Goal: Task Accomplishment & Management: Complete application form

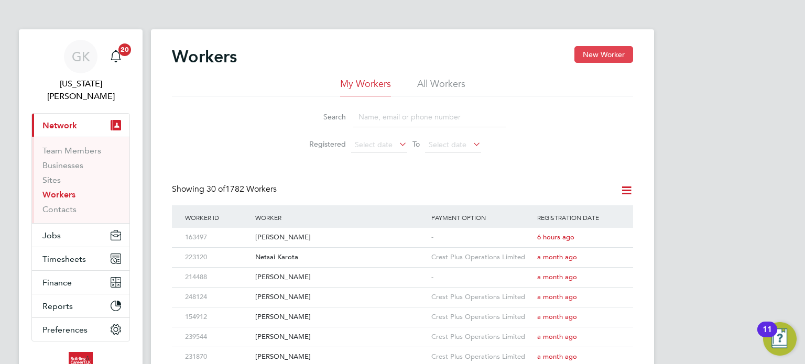
click at [608, 50] on button "New Worker" at bounding box center [604, 54] width 59 height 17
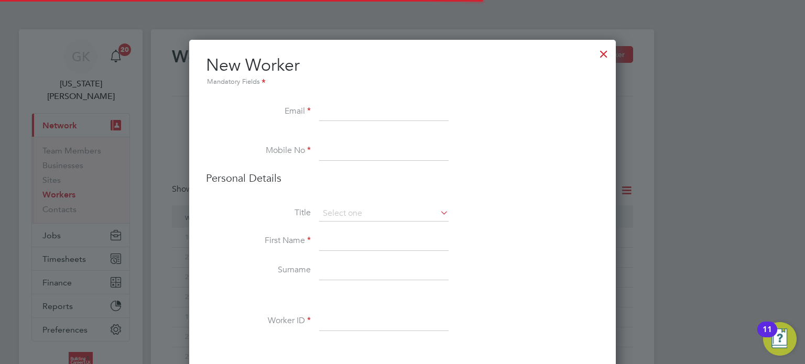
scroll to position [1165, 427]
click at [342, 113] on input at bounding box center [383, 112] width 129 height 19
paste input "[EMAIL_ADDRESS][DOMAIN_NAME]"
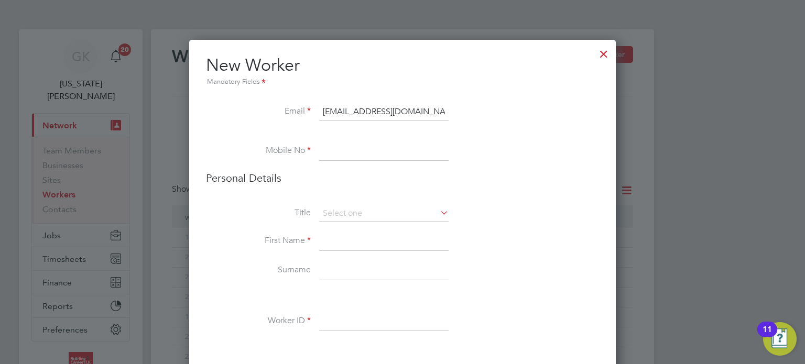
type input "[EMAIL_ADDRESS][DOMAIN_NAME]"
click at [364, 144] on input at bounding box center [383, 151] width 129 height 19
paste input "7930 479301"
type input "7930 479301"
click at [504, 184] on h3 "Personal Details" at bounding box center [402, 178] width 393 height 14
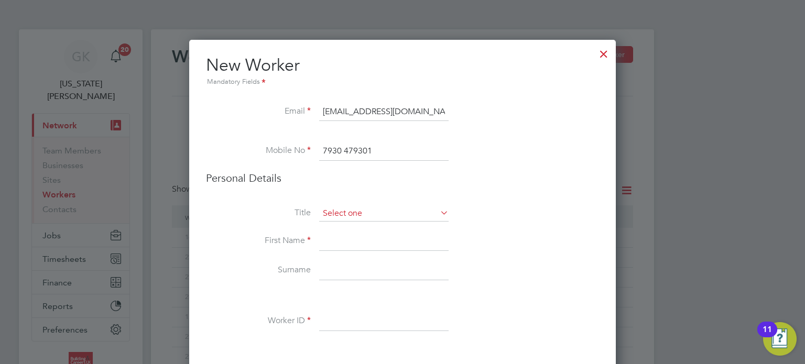
click at [370, 211] on input at bounding box center [383, 214] width 129 height 16
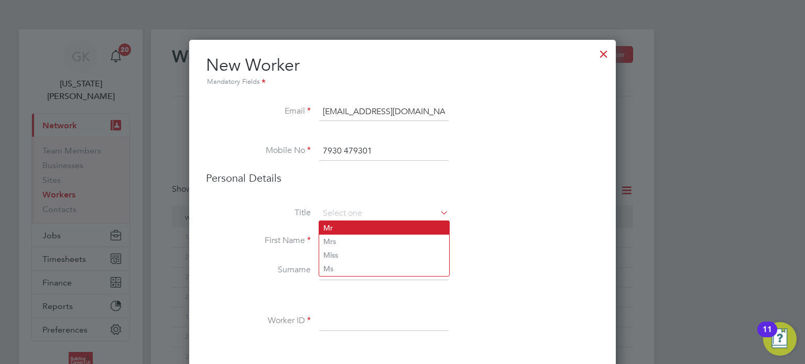
click at [369, 225] on li "Mr" at bounding box center [384, 228] width 130 height 14
type input "Mr"
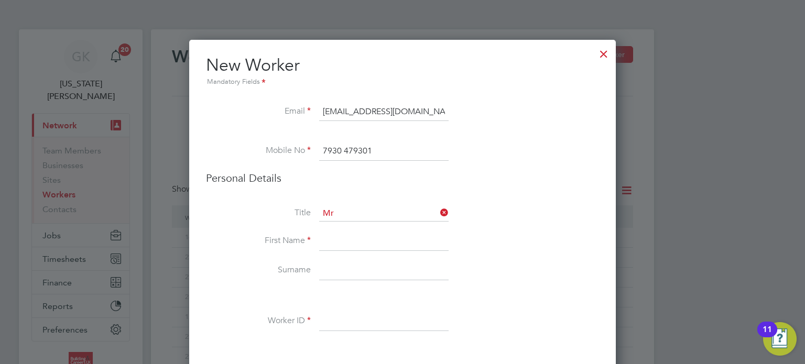
click at [363, 234] on input at bounding box center [383, 241] width 129 height 19
type input "[PERSON_NAME]"
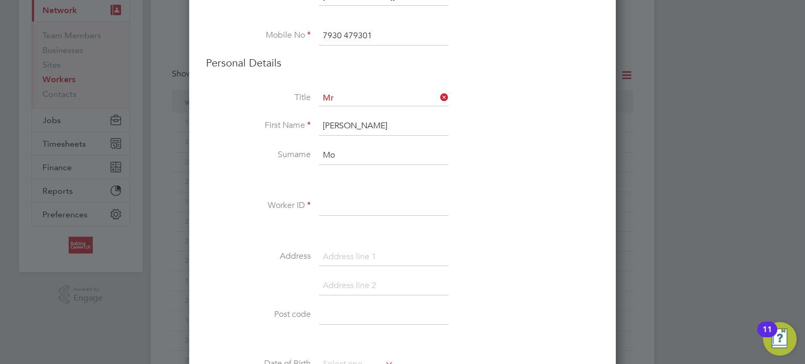
scroll to position [139, 0]
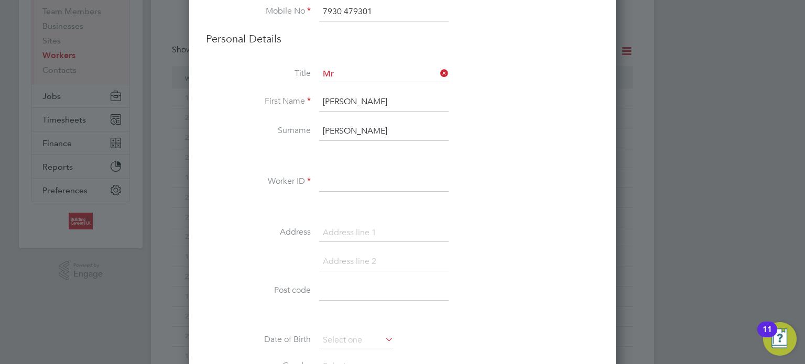
type input "[PERSON_NAME]"
click at [375, 178] on input at bounding box center [383, 182] width 129 height 19
paste input "253398"
type input "253398"
click at [528, 216] on div "Title Mr First Name [PERSON_NAME] [PERSON_NAME] Worker ID 253398 Address Post c…" at bounding box center [402, 257] width 393 height 381
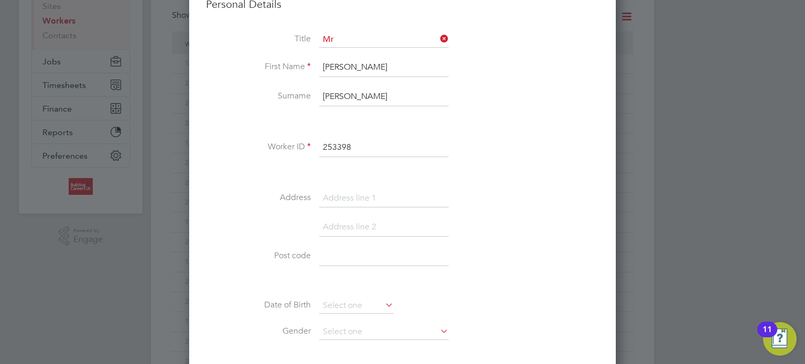
scroll to position [192, 0]
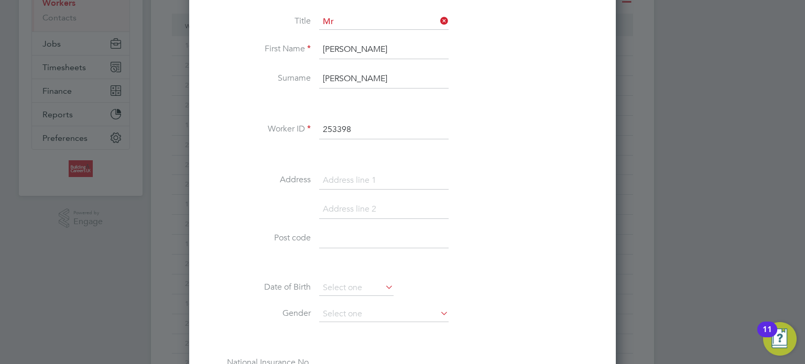
click at [369, 172] on input at bounding box center [383, 180] width 129 height 19
drag, startPoint x: 369, startPoint y: 176, endPoint x: 350, endPoint y: 153, distance: 29.5
click at [369, 176] on input at bounding box center [383, 180] width 129 height 19
paste input "[STREET_ADDRESS]"
type input "[STREET_ADDRESS]"
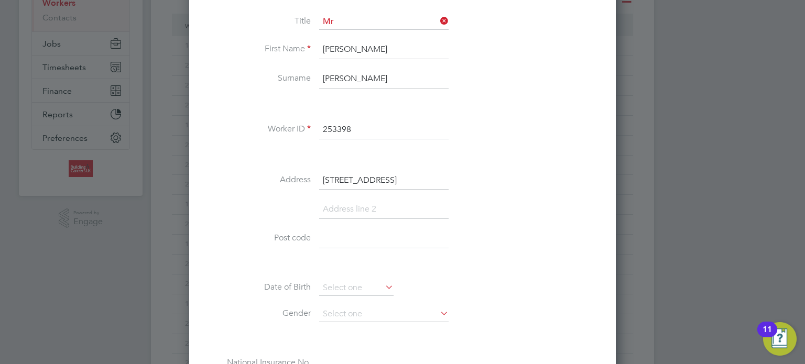
click at [451, 197] on li "Address [STREET_ADDRESS]" at bounding box center [402, 185] width 393 height 29
drag, startPoint x: 543, startPoint y: 229, endPoint x: 498, endPoint y: 235, distance: 45.0
click at [542, 230] on li "Post code" at bounding box center [402, 244] width 393 height 29
click at [407, 245] on input at bounding box center [383, 239] width 129 height 19
click at [575, 196] on li "Address [STREET_ADDRESS]" at bounding box center [402, 185] width 393 height 29
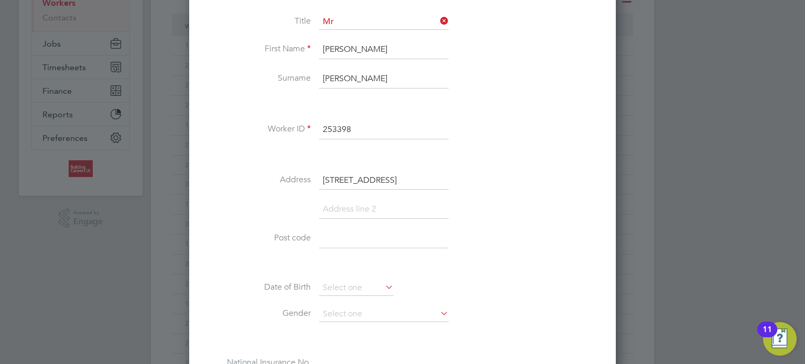
drag, startPoint x: 387, startPoint y: 177, endPoint x: 420, endPoint y: 175, distance: 33.1
click at [420, 175] on input "[STREET_ADDRESS]" at bounding box center [383, 180] width 129 height 19
click at [371, 244] on input at bounding box center [383, 239] width 129 height 19
paste input "L24 1WE"
type input "L24 1WE"
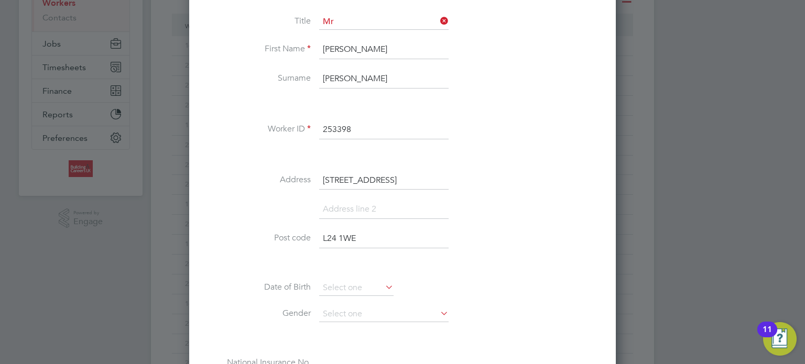
drag, startPoint x: 387, startPoint y: 177, endPoint x: 439, endPoint y: 184, distance: 52.9
click at [439, 184] on input "[STREET_ADDRESS]" at bounding box center [383, 180] width 129 height 19
type input "Speke, [GEOGRAPHIC_DATA]"
click at [542, 234] on li "Post code L24 1WE" at bounding box center [402, 244] width 393 height 29
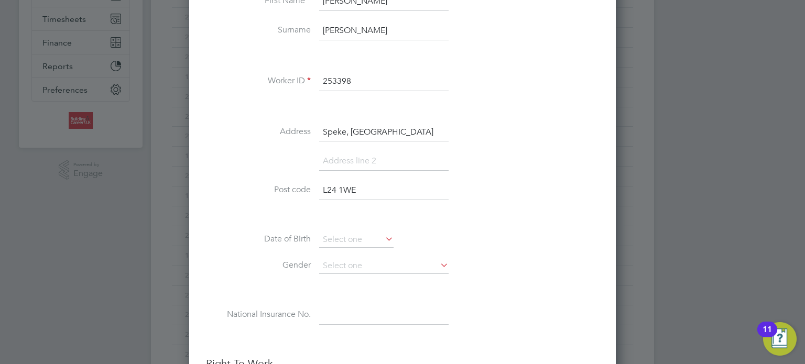
scroll to position [297, 0]
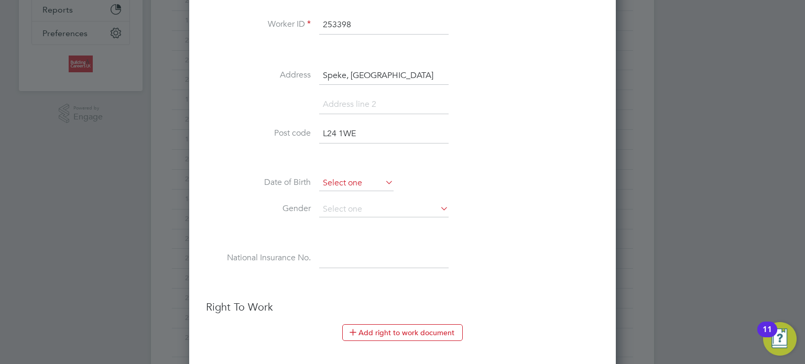
click at [378, 177] on input at bounding box center [356, 184] width 74 height 16
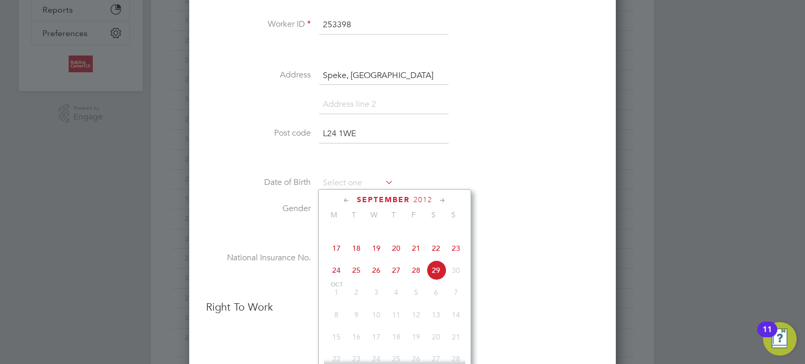
click at [506, 162] on li at bounding box center [402, 159] width 393 height 11
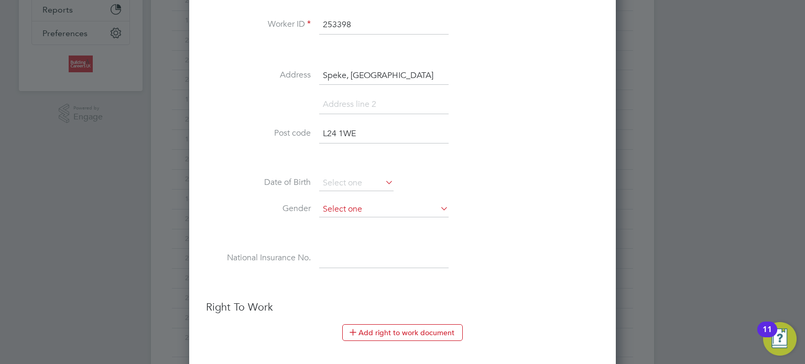
click at [427, 209] on input at bounding box center [383, 210] width 129 height 16
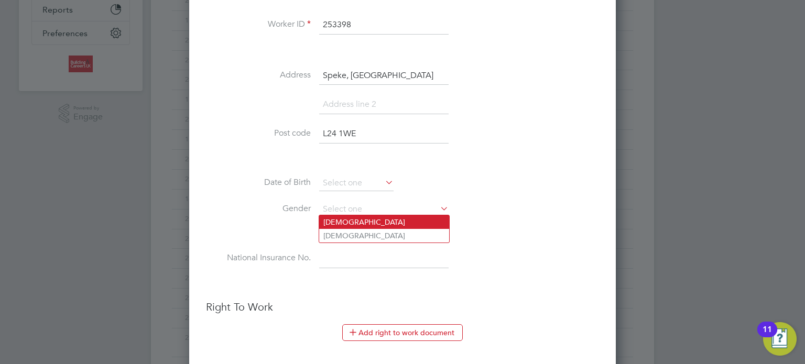
click at [361, 219] on li "[DEMOGRAPHIC_DATA]" at bounding box center [384, 222] width 130 height 14
type input "[DEMOGRAPHIC_DATA]"
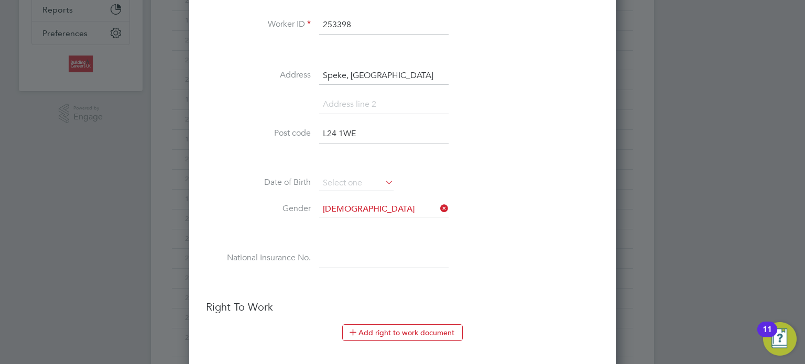
click at [360, 170] on div "Title Mr First Name [PERSON_NAME] Surname [PERSON_NAME] Worker ID 253398 Addres…" at bounding box center [402, 99] width 393 height 381
click at [360, 179] on input at bounding box center [356, 184] width 74 height 16
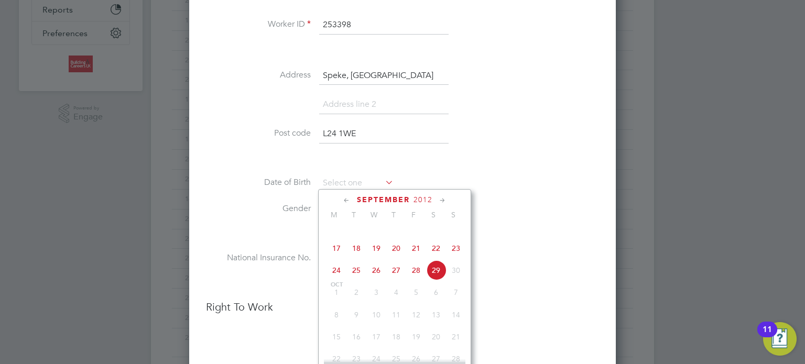
click at [419, 201] on span "2012" at bounding box center [423, 200] width 19 height 9
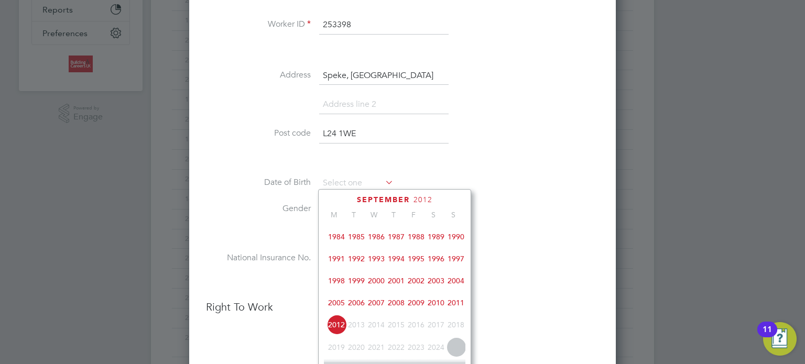
scroll to position [228, 0]
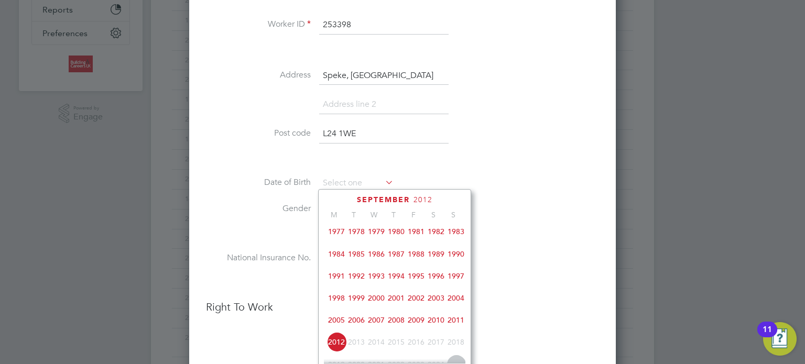
click at [442, 232] on span "1982" at bounding box center [436, 232] width 20 height 20
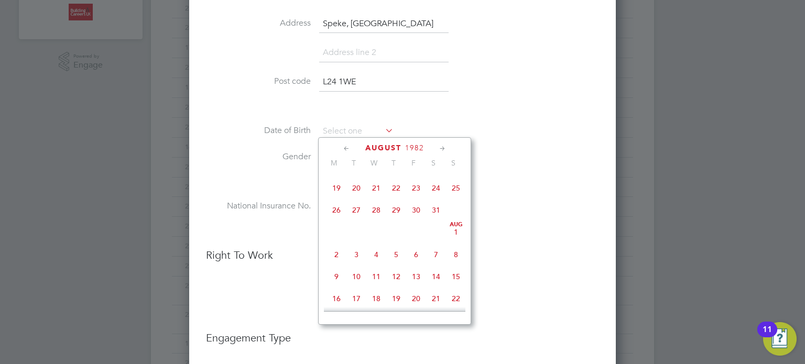
scroll to position [349, 0]
click at [502, 169] on li "Gender [DEMOGRAPHIC_DATA]" at bounding box center [402, 162] width 393 height 26
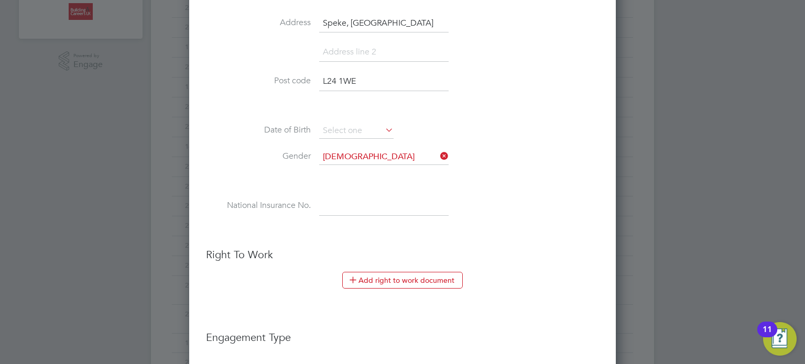
click at [383, 209] on input at bounding box center [383, 206] width 129 height 19
click at [349, 129] on input at bounding box center [356, 131] width 74 height 16
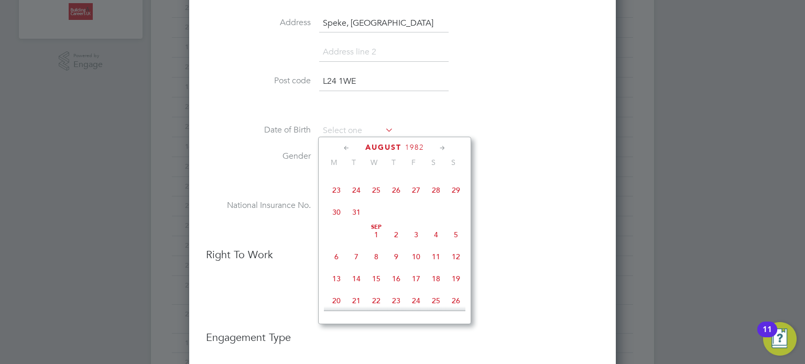
scroll to position [201, 0]
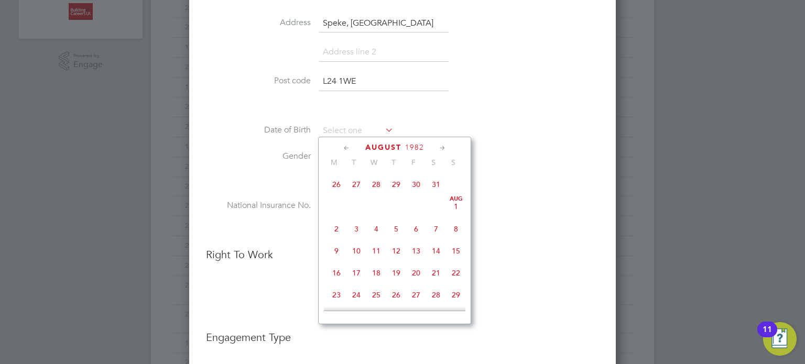
click at [339, 302] on span "23" at bounding box center [337, 295] width 20 height 20
type input "[DATE]"
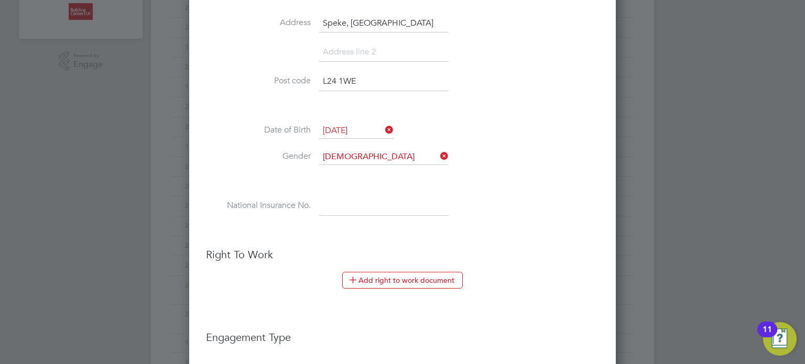
click at [321, 197] on input at bounding box center [383, 206] width 129 height 19
